Goal: Navigation & Orientation: Find specific page/section

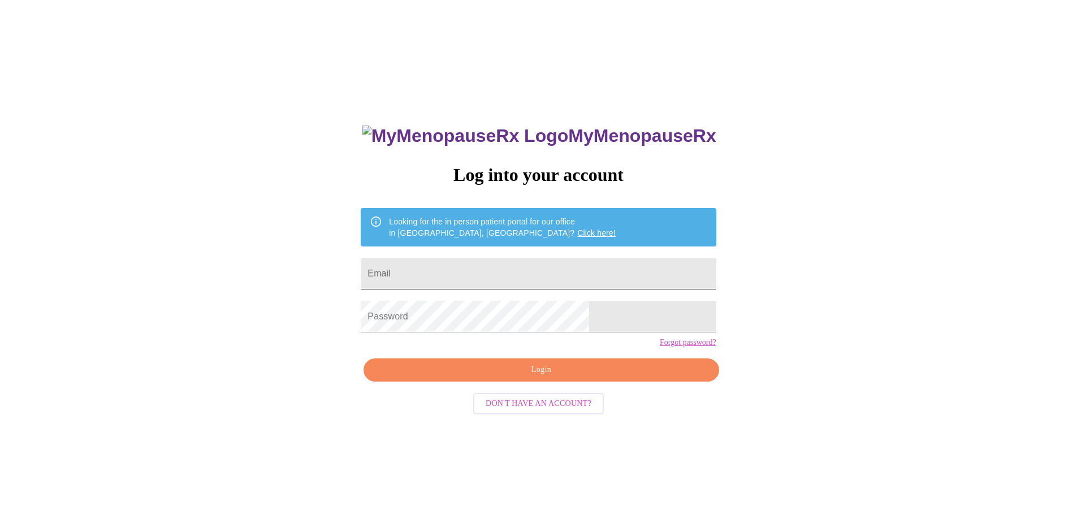
click at [530, 264] on input "Email" at bounding box center [538, 274] width 355 height 32
type input "[PERSON_NAME][EMAIL_ADDRESS][DOMAIN_NAME]"
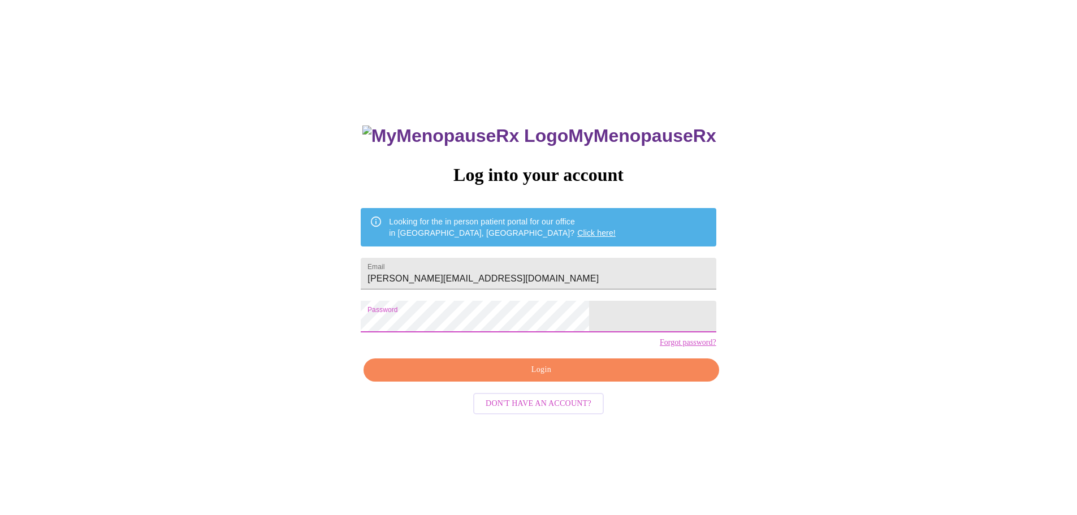
click at [520, 377] on span "Login" at bounding box center [541, 370] width 329 height 14
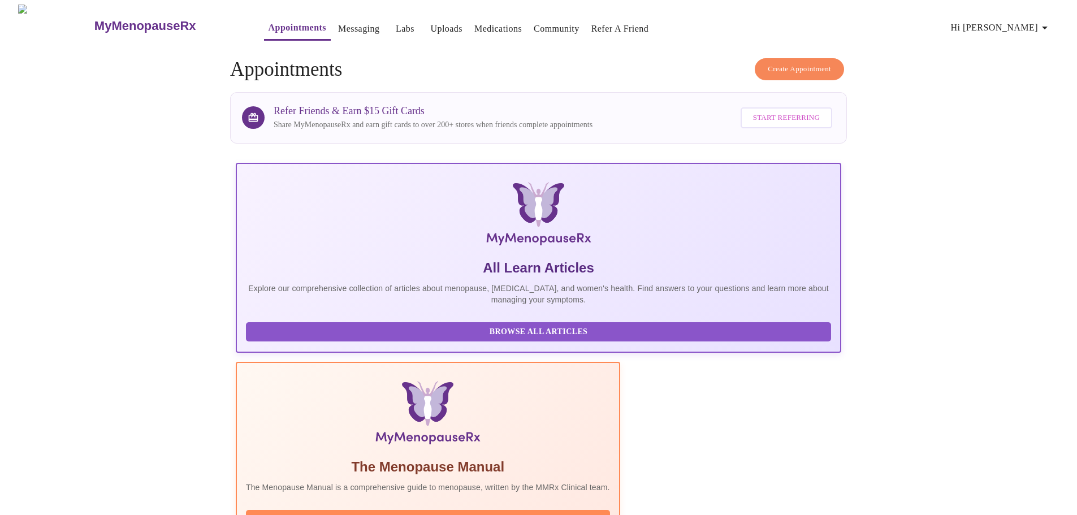
click at [474, 21] on link "Medications" at bounding box center [498, 29] width 48 height 16
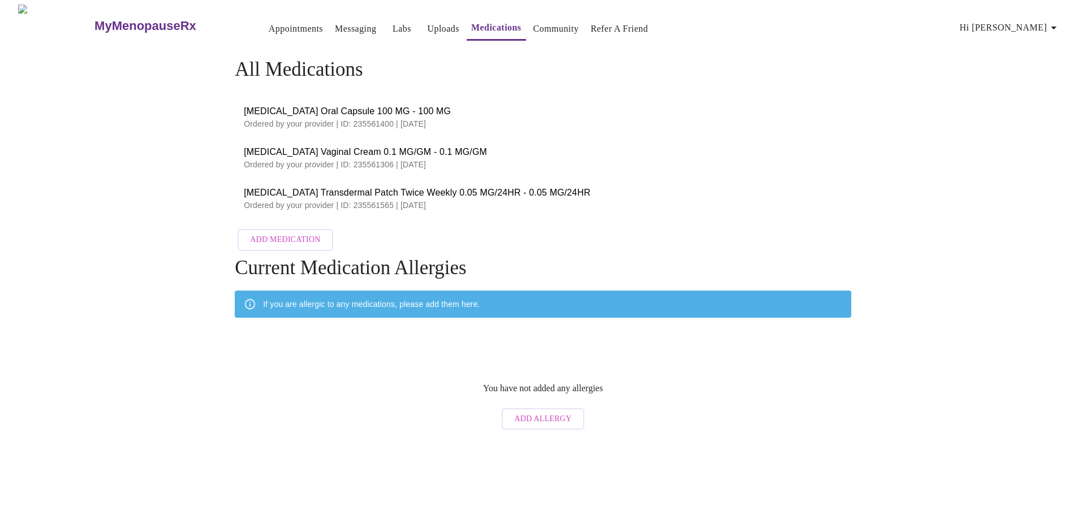
click at [427, 21] on link "Uploads" at bounding box center [443, 29] width 32 height 16
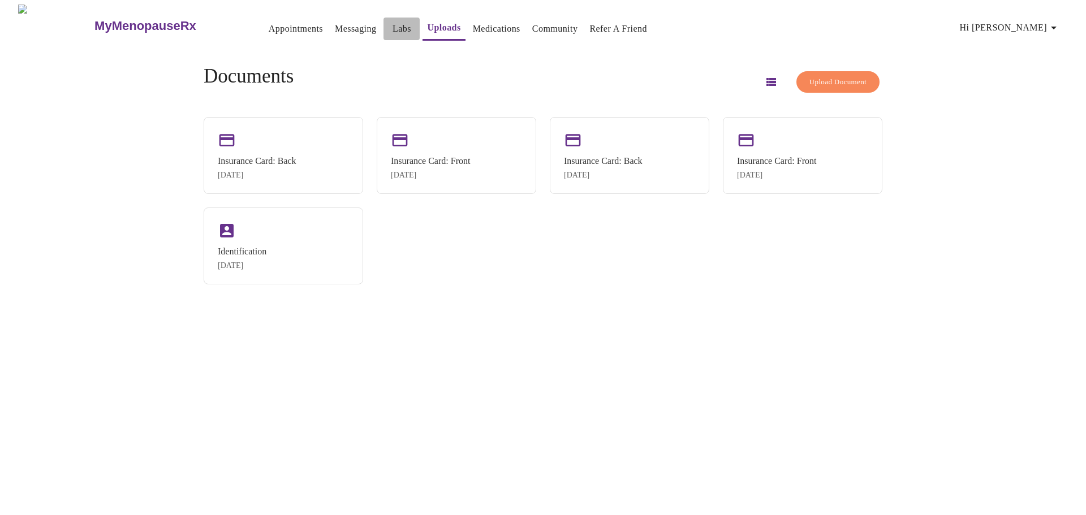
click at [392, 24] on link "Labs" at bounding box center [401, 29] width 19 height 16
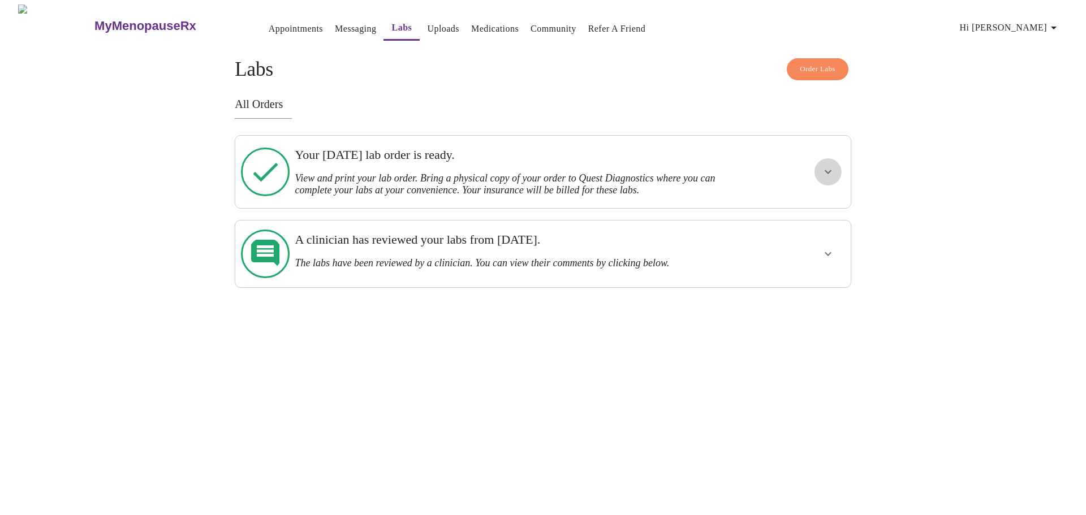
click at [823, 169] on icon "show more" at bounding box center [828, 172] width 14 height 14
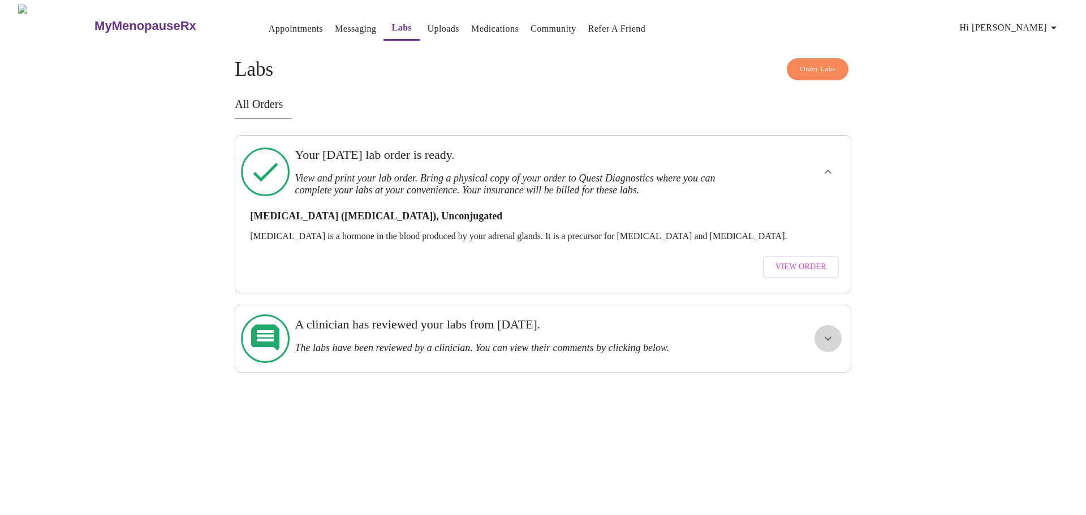
click at [826, 336] on icon "show more" at bounding box center [827, 338] width 7 height 4
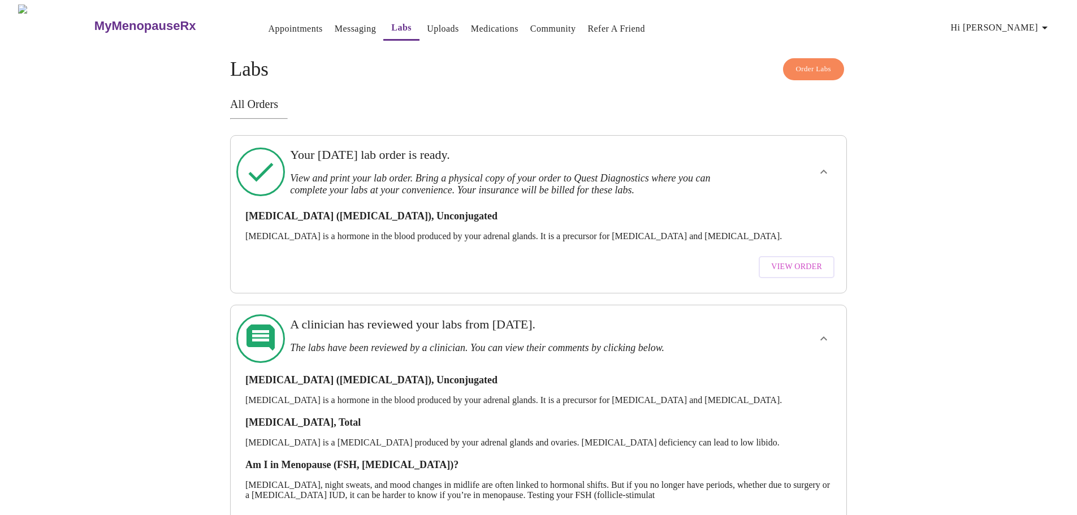
scroll to position [34, 0]
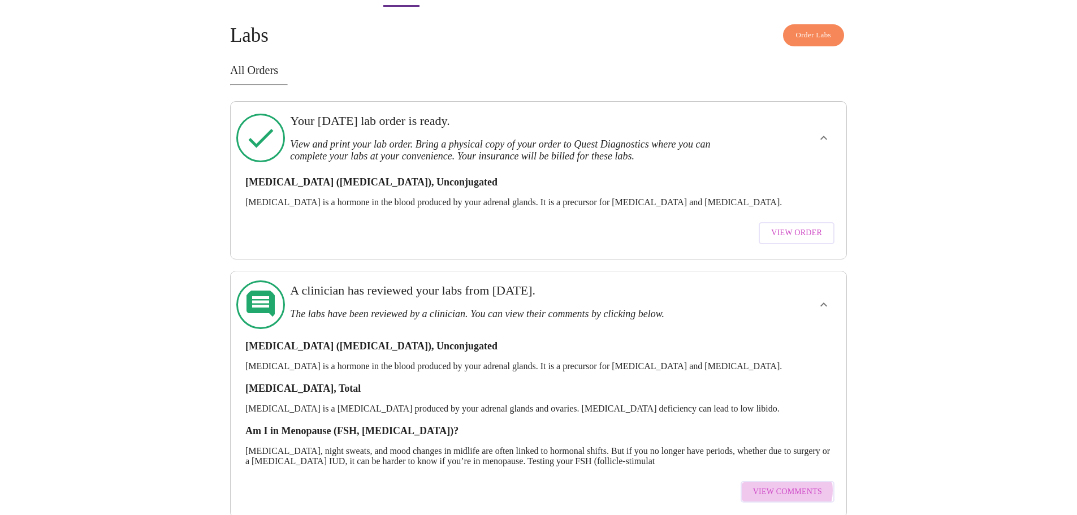
click at [785, 485] on span "View Comments" at bounding box center [787, 492] width 69 height 14
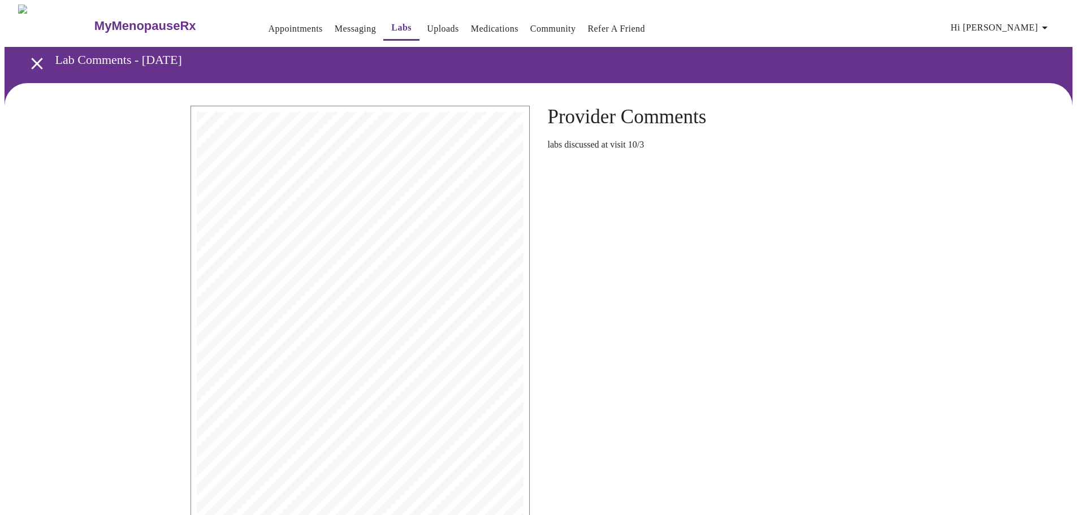
click at [391, 23] on link "Labs" at bounding box center [401, 28] width 20 height 16
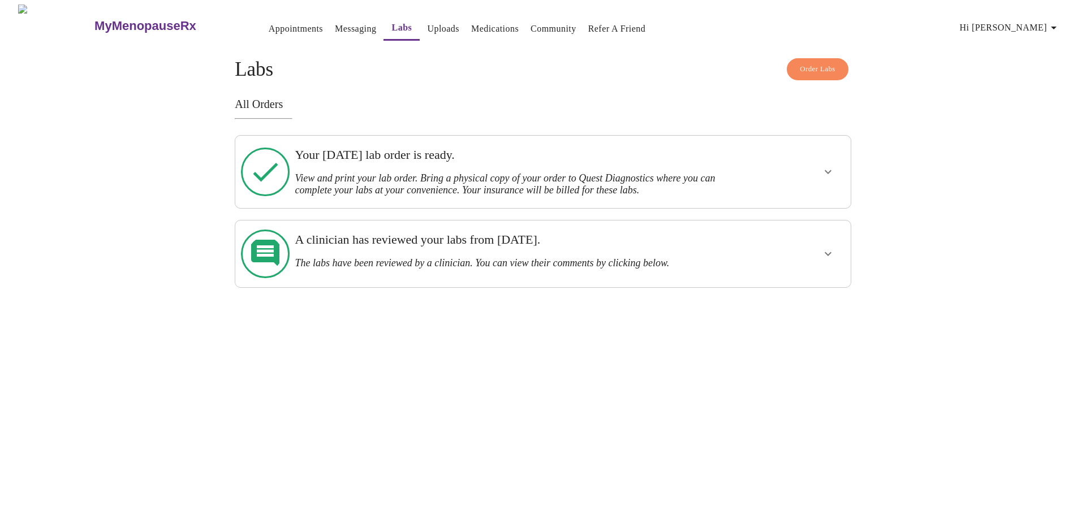
click at [269, 25] on link "Appointments" at bounding box center [296, 29] width 54 height 16
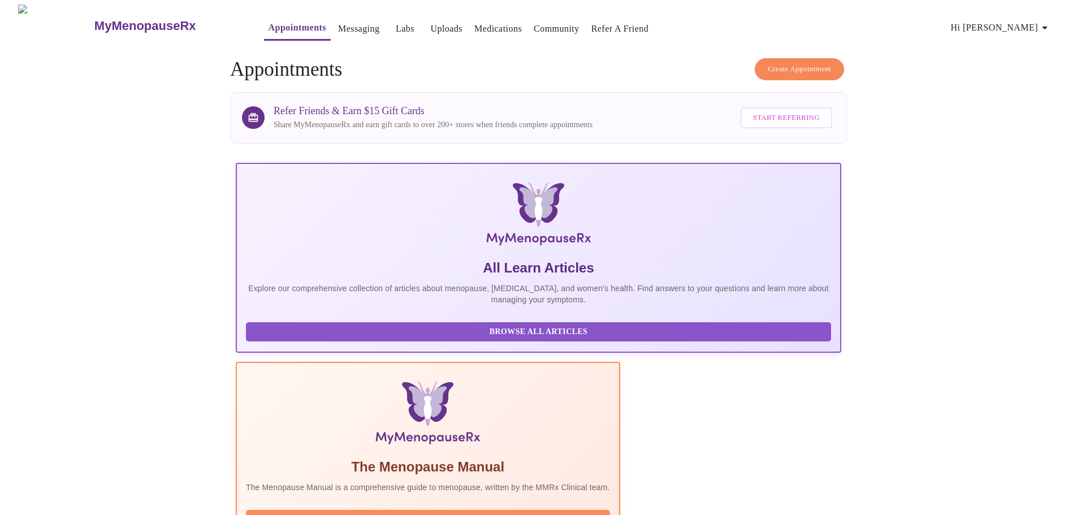
click at [430, 21] on link "Uploads" at bounding box center [446, 29] width 32 height 16
